Goal: Task Accomplishment & Management: Manage account settings

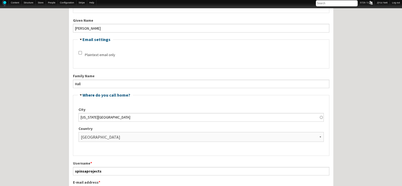
scroll to position [127, 0]
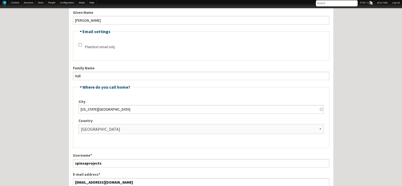
click at [321, 43] on fieldset "Hide Email settings Plaintext email only" at bounding box center [201, 44] width 256 height 31
click at [247, 17] on input "[PERSON_NAME]" at bounding box center [201, 20] width 256 height 8
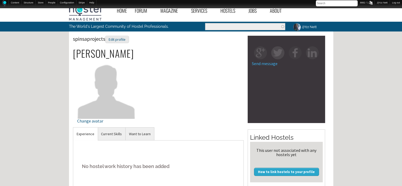
scroll to position [4, 0]
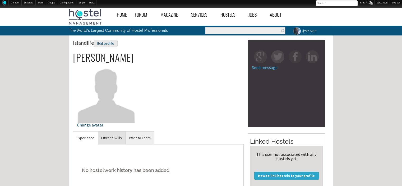
click at [109, 132] on link "Current Skills" at bounding box center [111, 137] width 28 height 13
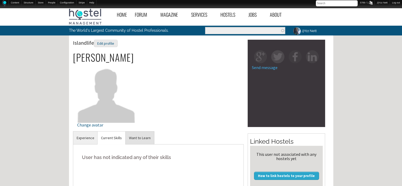
click at [141, 137] on link "Want to Learn" at bounding box center [139, 137] width 29 height 13
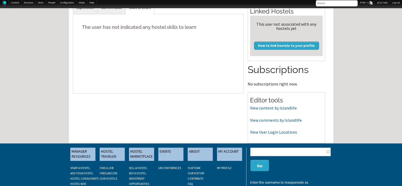
scroll to position [130, 0]
click at [277, 107] on link "View content by Islandlife" at bounding box center [273, 107] width 47 height 5
click at [279, 119] on link "View comments by Islandlife" at bounding box center [276, 119] width 52 height 5
click at [280, 132] on link "View User Login Locations" at bounding box center [273, 131] width 47 height 5
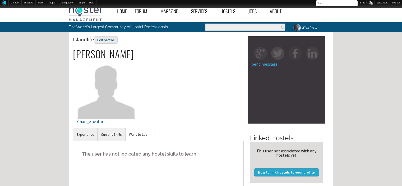
scroll to position [0, 0]
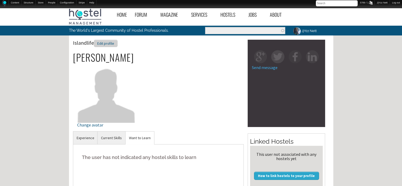
click at [105, 42] on div "Edit profile" at bounding box center [106, 44] width 24 height 8
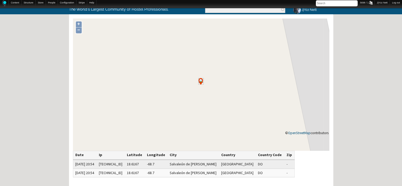
scroll to position [32, 0]
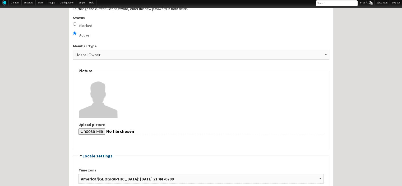
scroll to position [519, 0]
